Goal: Task Accomplishment & Management: Use online tool/utility

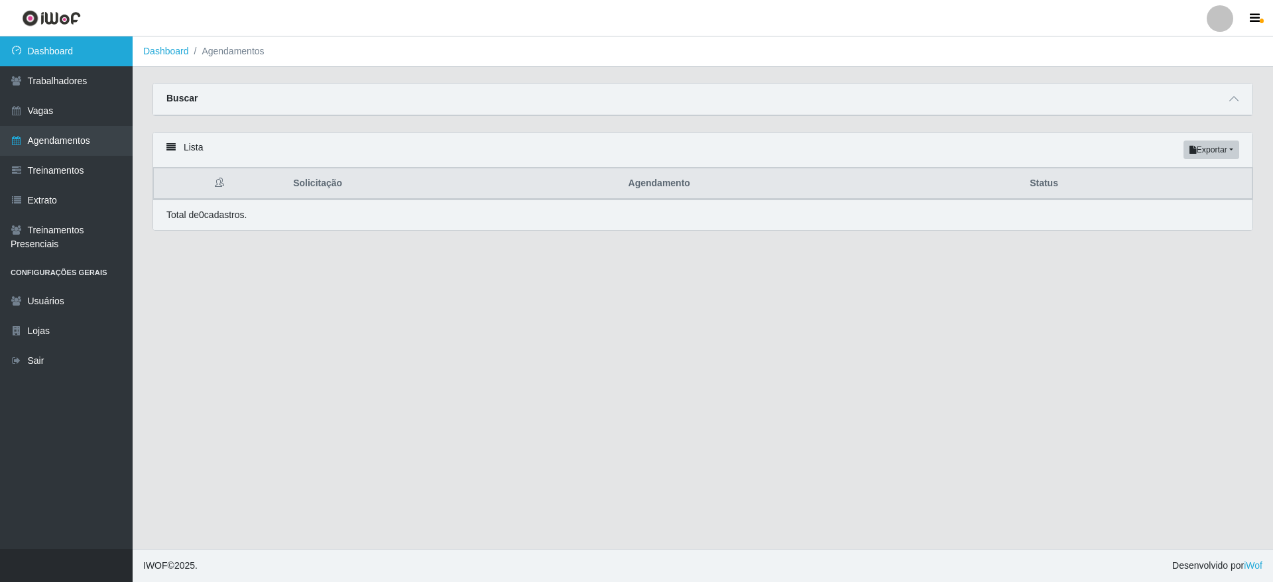
click at [85, 46] on link "Dashboard" at bounding box center [66, 51] width 133 height 30
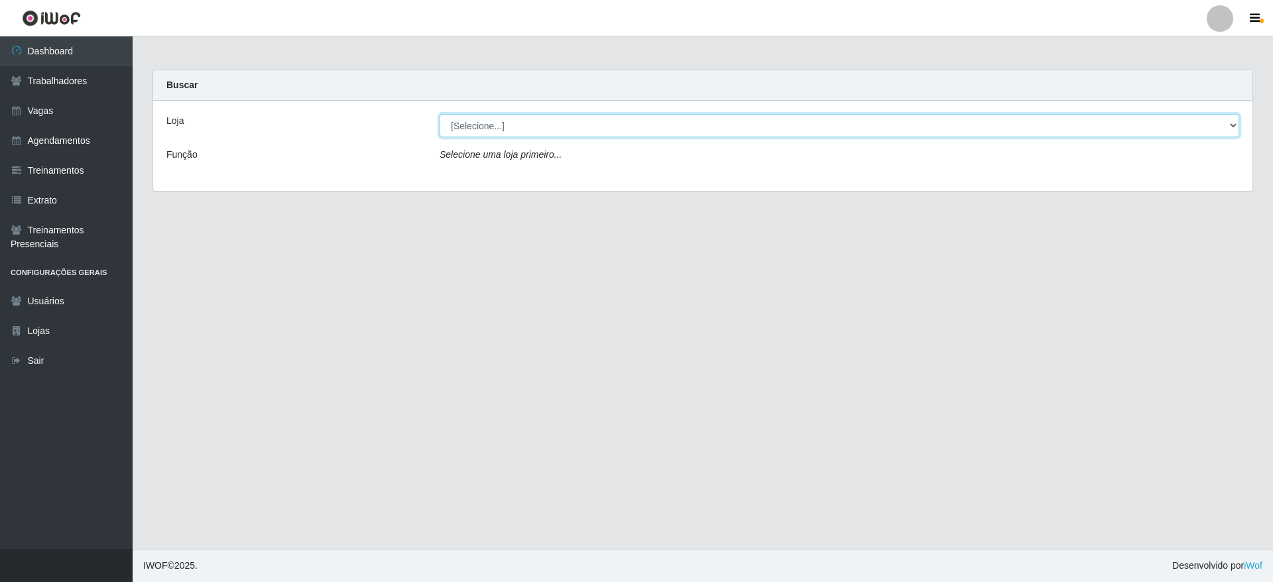
click at [1222, 128] on select "[Selecione...] Atacado Vem - [GEOGRAPHIC_DATA] 30 Laranjeiras Velha Atacado Vem…" at bounding box center [840, 125] width 800 height 23
click at [440, 114] on select "[Selecione...] Atacado Vem - [GEOGRAPHIC_DATA] 30 Laranjeiras Velha Atacado Vem…" at bounding box center [840, 125] width 800 height 23
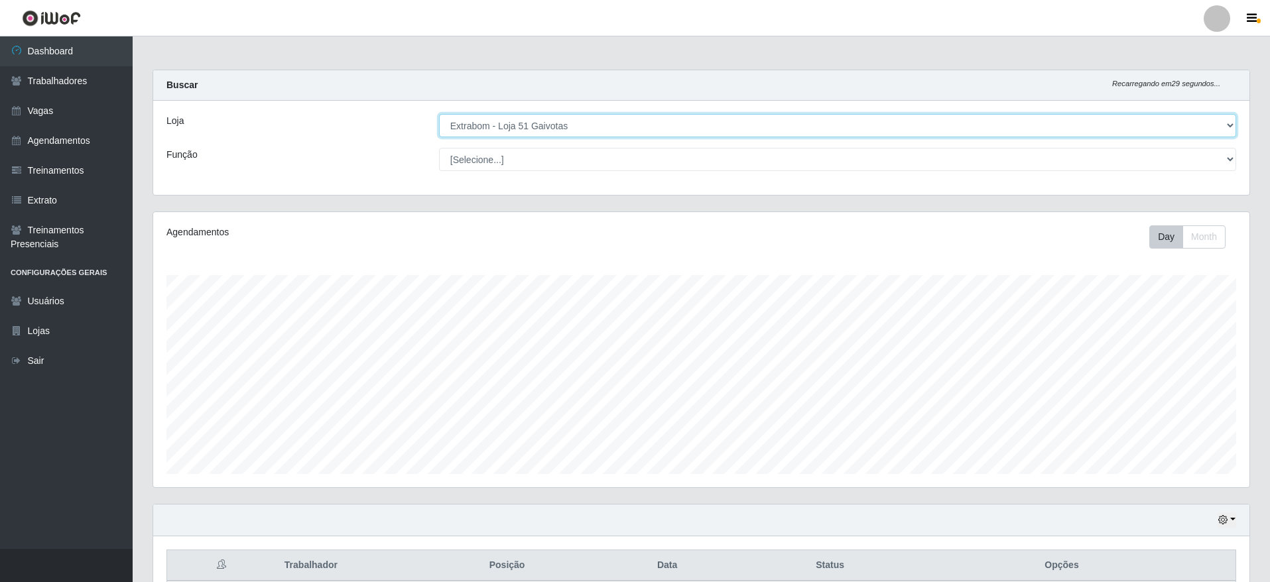
drag, startPoint x: 690, startPoint y: 121, endPoint x: 688, endPoint y: 129, distance: 7.4
click at [690, 121] on select "[Selecione...] Atacado Vem - [GEOGRAPHIC_DATA] 30 Laranjeiras Velha Atacado Vem…" at bounding box center [837, 125] width 797 height 23
click at [439, 114] on select "[Selecione...] Atacado Vem - [GEOGRAPHIC_DATA] 30 Laranjeiras Velha Atacado Vem…" at bounding box center [837, 125] width 797 height 23
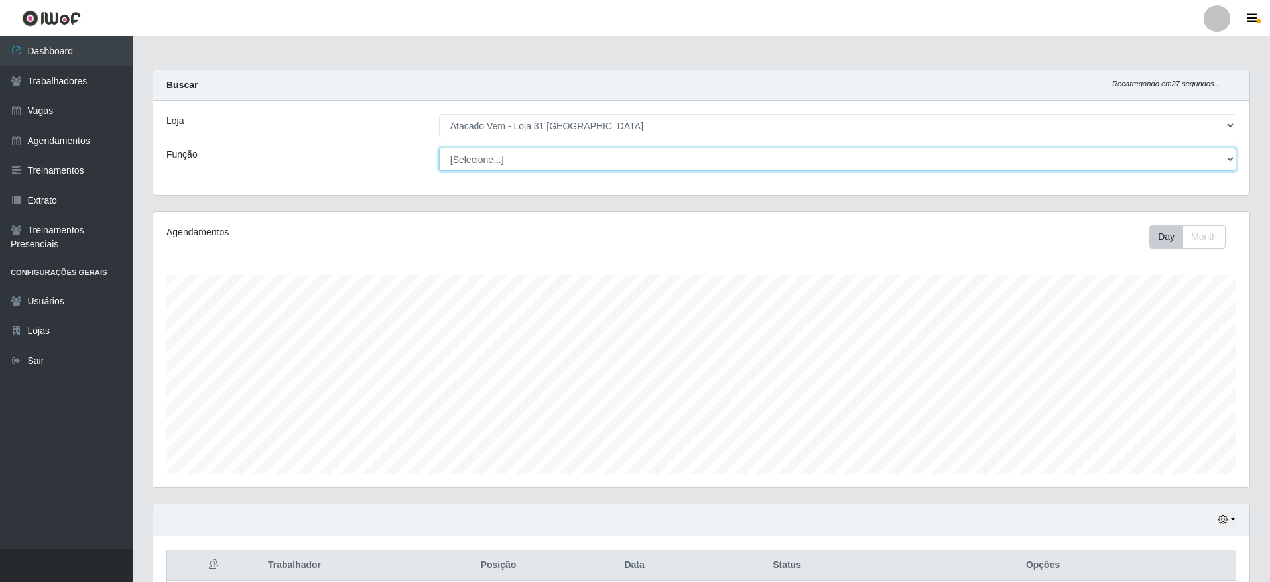
click at [708, 157] on select "[Selecione...] Carregador e Descarregador de Caminhão Carregador e Descarregado…" at bounding box center [837, 159] width 797 height 23
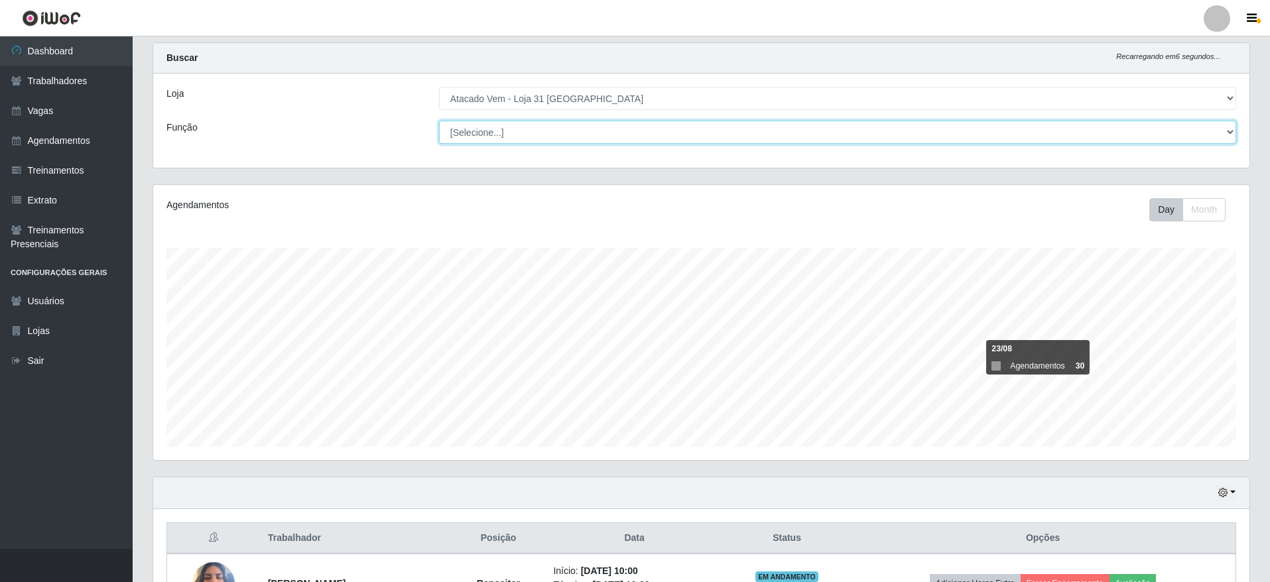
scroll to position [0, 0]
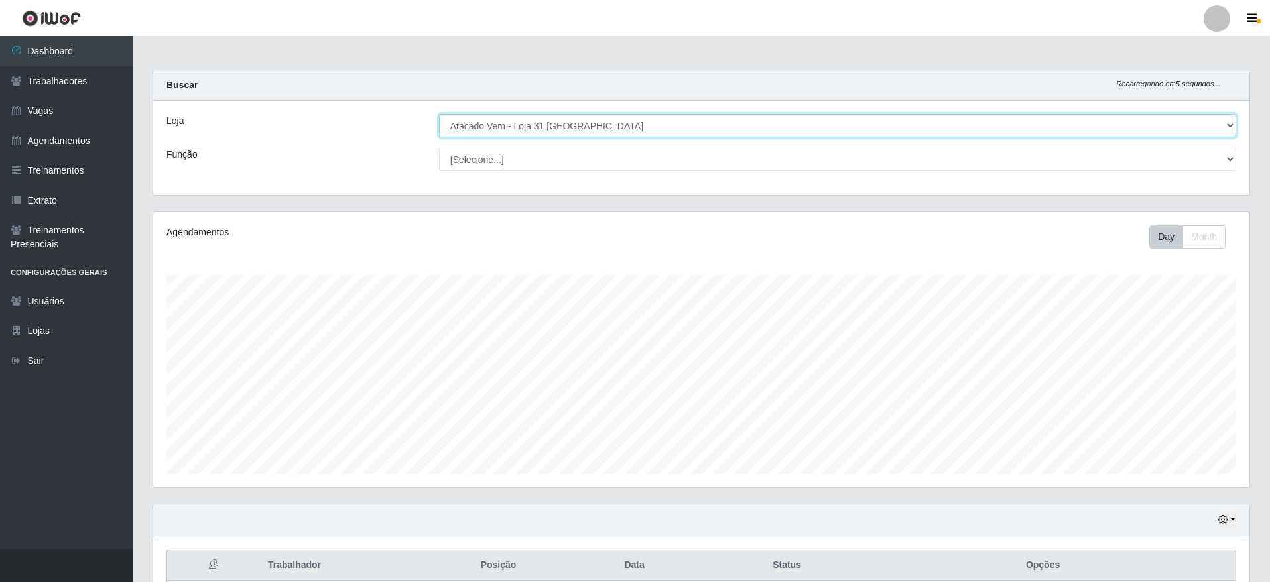
click at [621, 125] on select "[Selecione...] Atacado Vem - [GEOGRAPHIC_DATA] 30 Laranjeiras Velha Atacado Vem…" at bounding box center [837, 125] width 797 height 23
click at [547, 127] on select "[Selecione...] Atacado Vem - [GEOGRAPHIC_DATA] 30 Laranjeiras Velha Atacado Vem…" at bounding box center [837, 125] width 797 height 23
click at [439, 114] on select "[Selecione...] Atacado Vem - [GEOGRAPHIC_DATA] 30 Laranjeiras Velha Atacado Vem…" at bounding box center [837, 125] width 797 height 23
click at [588, 129] on select "[Selecione...] Atacado Vem - [GEOGRAPHIC_DATA] 30 Laranjeiras Velha Atacado Vem…" at bounding box center [837, 125] width 797 height 23
select select "495"
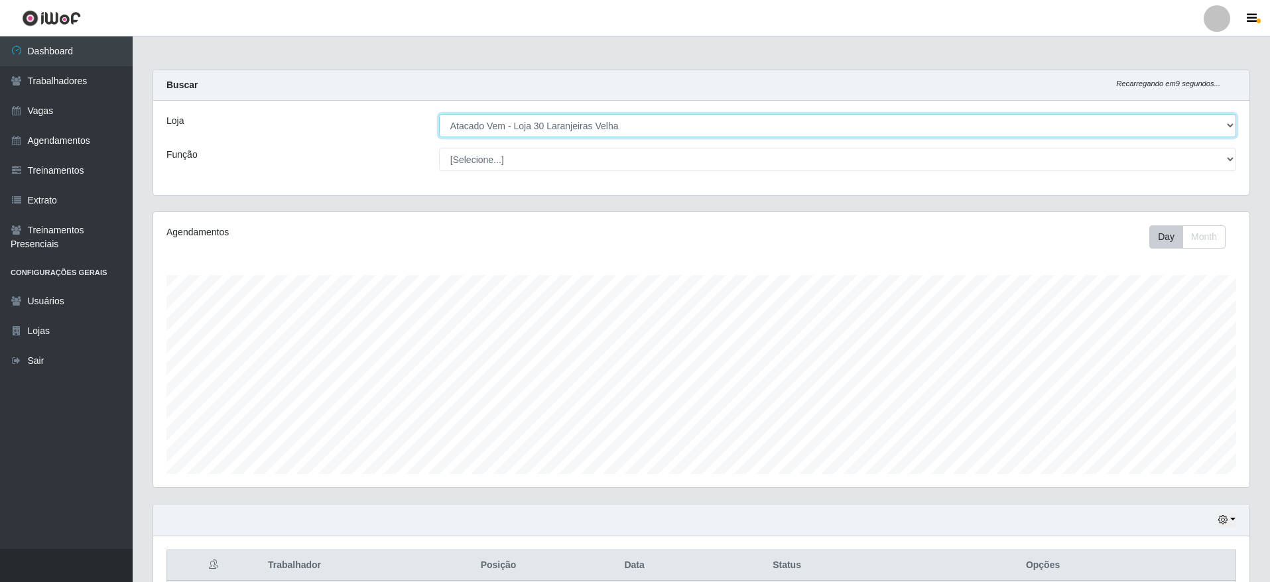
click at [439, 114] on select "[Selecione...] Atacado Vem - [GEOGRAPHIC_DATA] 30 Laranjeiras Velha Atacado Vem…" at bounding box center [837, 125] width 797 height 23
click at [547, 134] on select "[Selecione...] Atacado Vem - [GEOGRAPHIC_DATA] 30 Laranjeiras Velha Atacado Vem…" at bounding box center [837, 125] width 797 height 23
click at [537, 120] on select "[Selecione...] Atacado Vem - [GEOGRAPHIC_DATA] 30 Laranjeiras Velha Atacado Vem…" at bounding box center [837, 125] width 797 height 23
